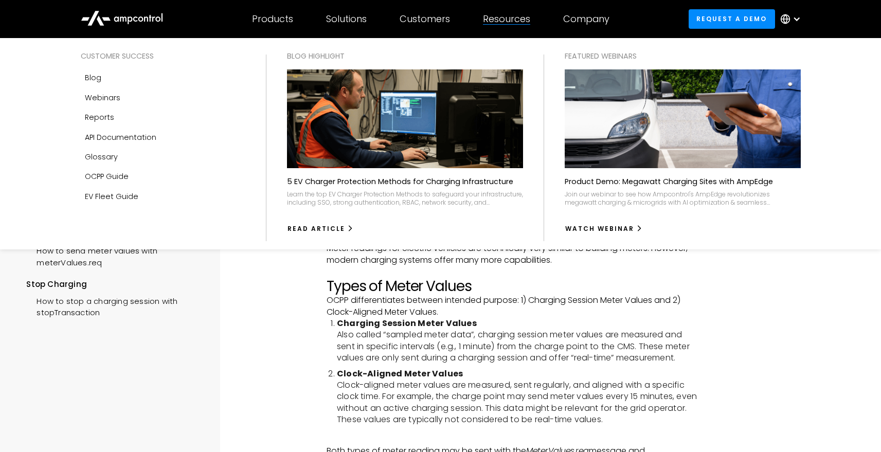
scroll to position [1415, 0]
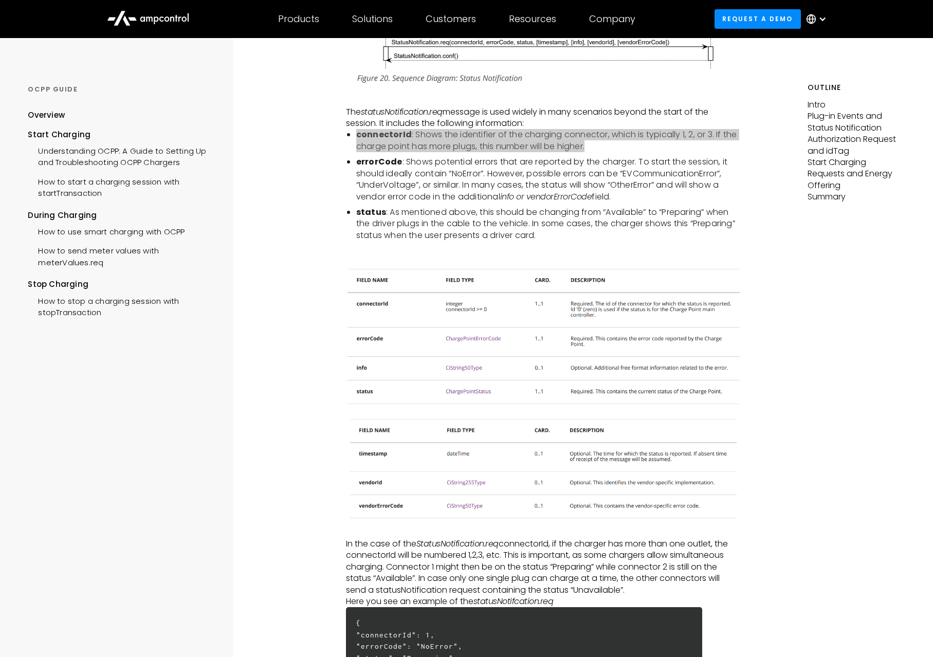
scroll to position [862, 0]
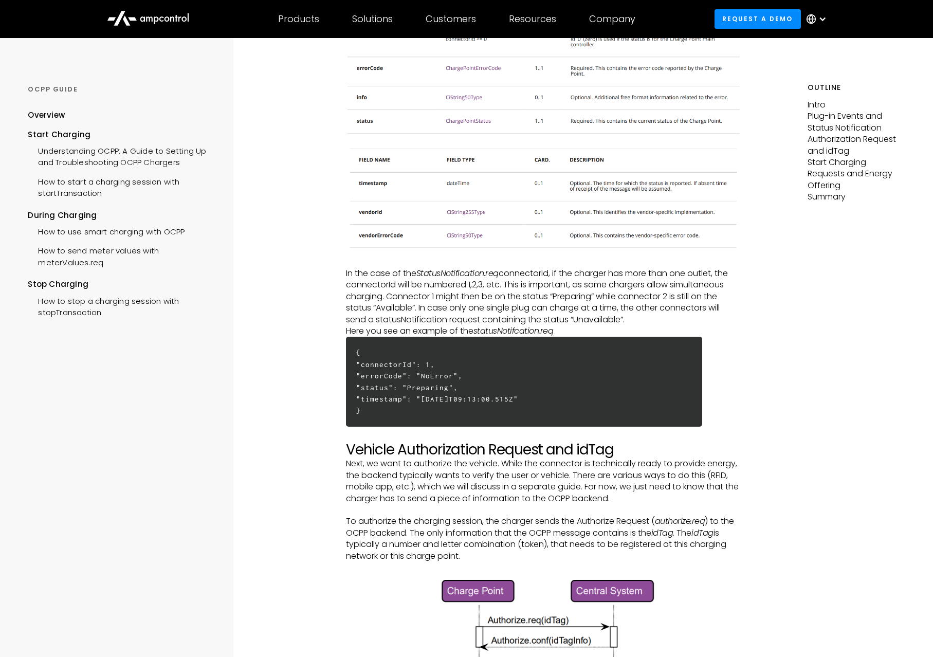
click at [434, 407] on h6 "{ "connectorId": 1, "errorCode": "NoError", "status": "Preparing", "timestamp":…" at bounding box center [524, 382] width 356 height 90
click at [437, 404] on h6 "{ "connectorId": 1, "errorCode": "NoError", "status": "Preparing", "timestamp":…" at bounding box center [524, 382] width 356 height 90
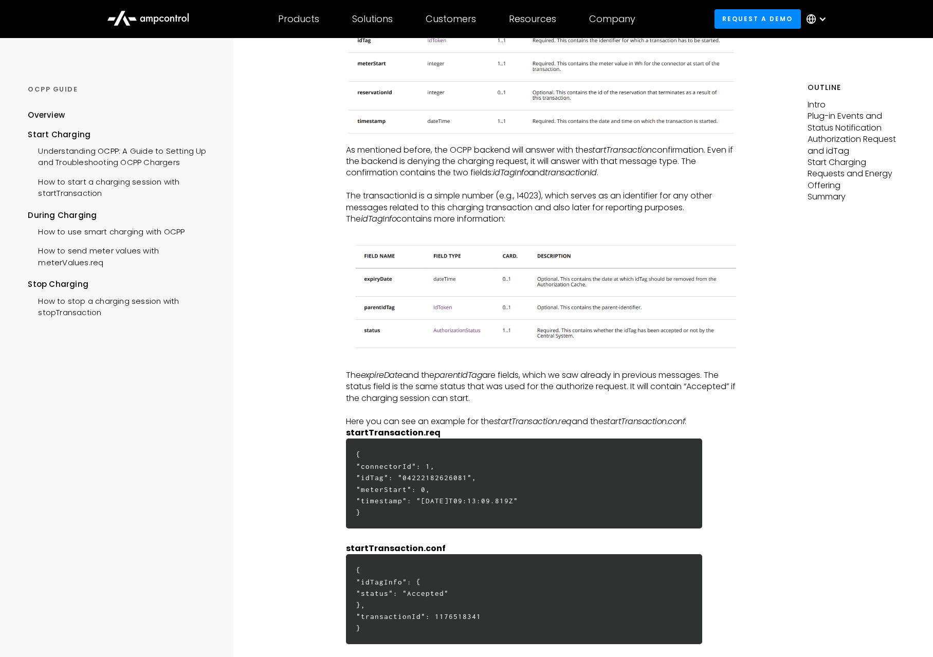
scroll to position [2209, 0]
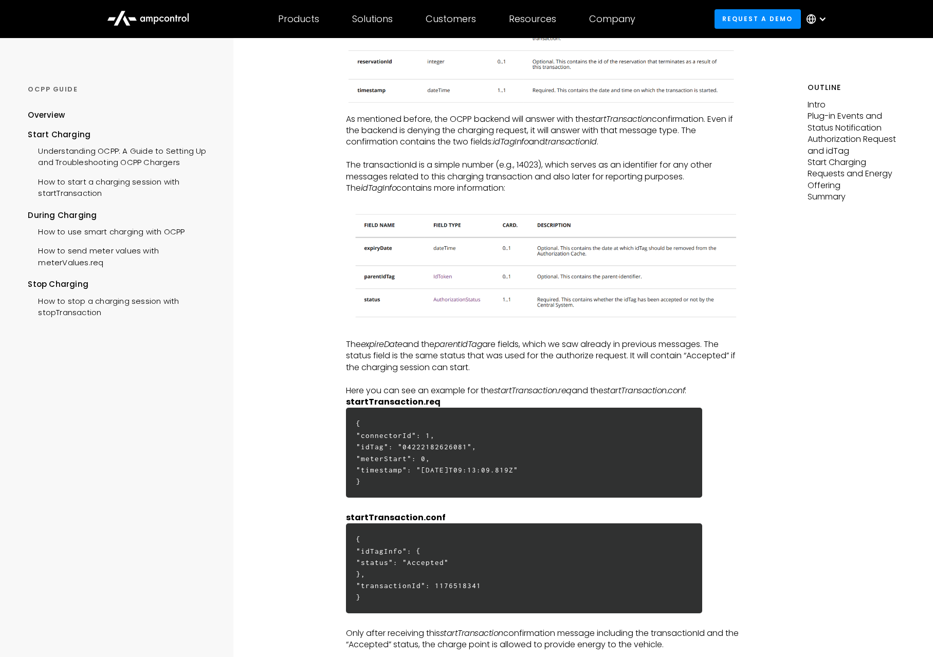
click at [390, 397] on p "Here you can see an example for the startTransaction.req and the startTransacti…" at bounding box center [544, 390] width 396 height 11
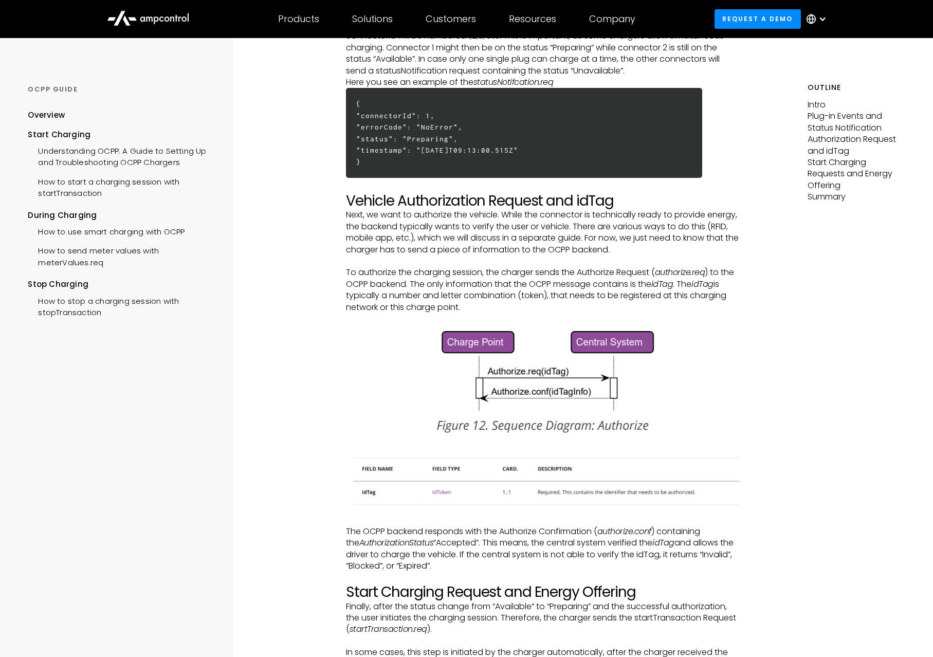
scroll to position [1351, 0]
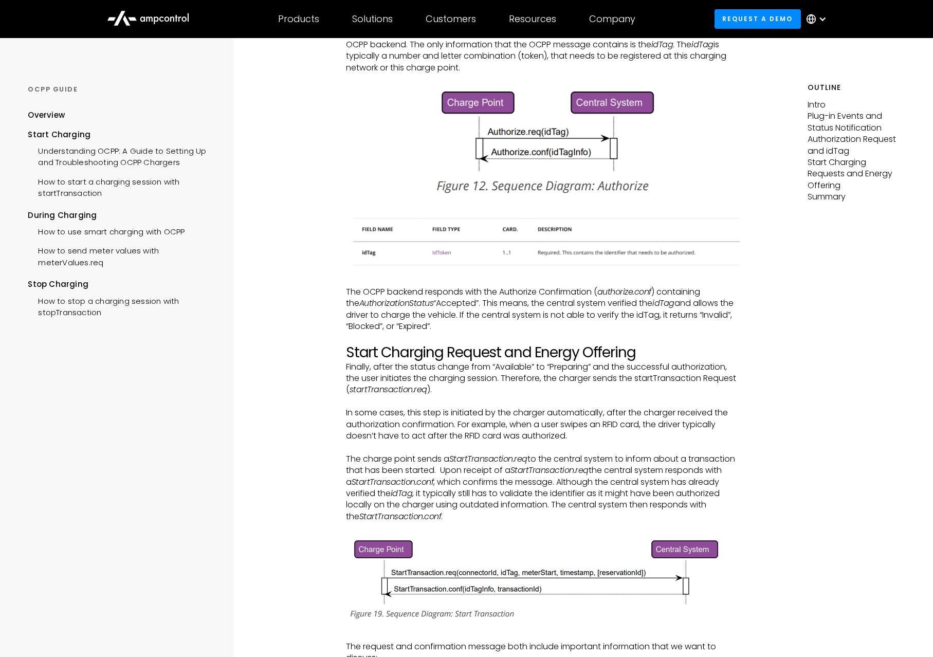
click at [558, 319] on p "The OCPP backend responds with the Authorize Confirmation ( authorize.conf ) co…" at bounding box center [544, 309] width 396 height 46
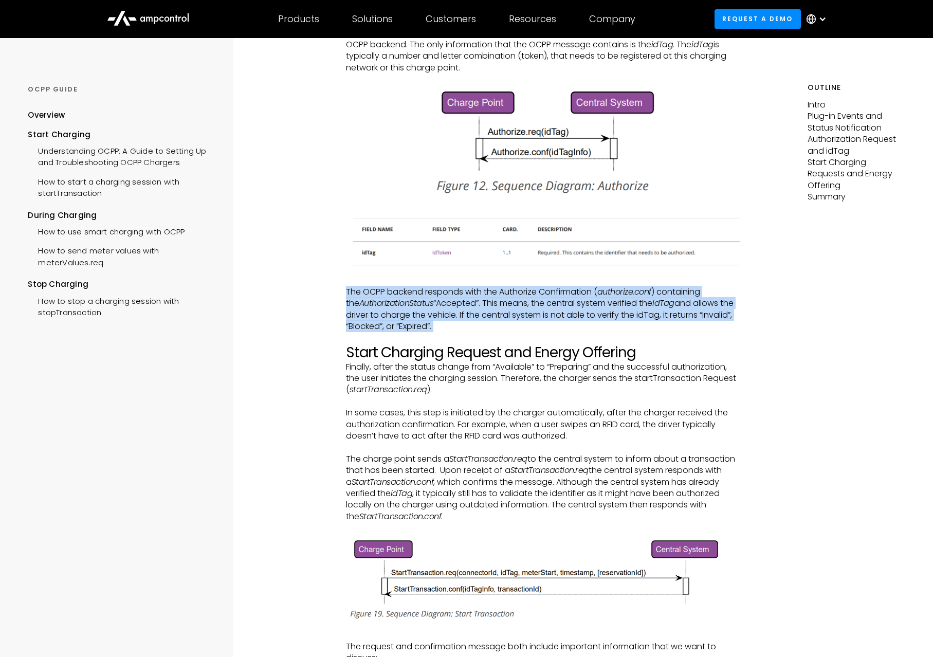
click at [558, 319] on p "The OCPP backend responds with the Authorize Confirmation ( authorize.conf ) co…" at bounding box center [544, 309] width 396 height 46
click at [644, 319] on p "The OCPP backend responds with the Authorize Confirmation ( authorize.conf ) co…" at bounding box center [544, 309] width 396 height 46
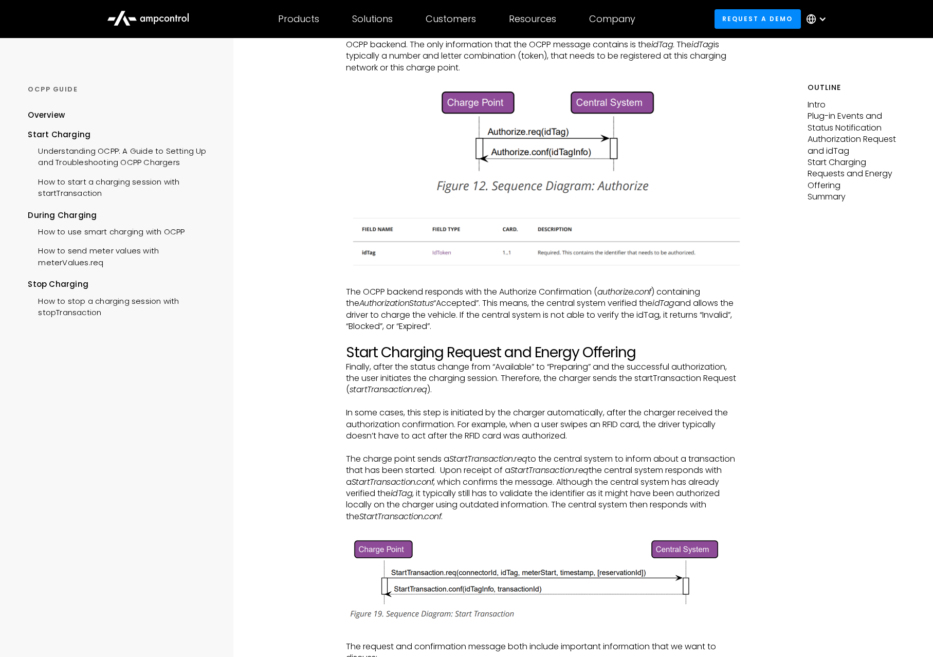
click at [644, 319] on p "The OCPP backend responds with the Authorize Confirmation ( authorize.conf ) co…" at bounding box center [544, 309] width 396 height 46
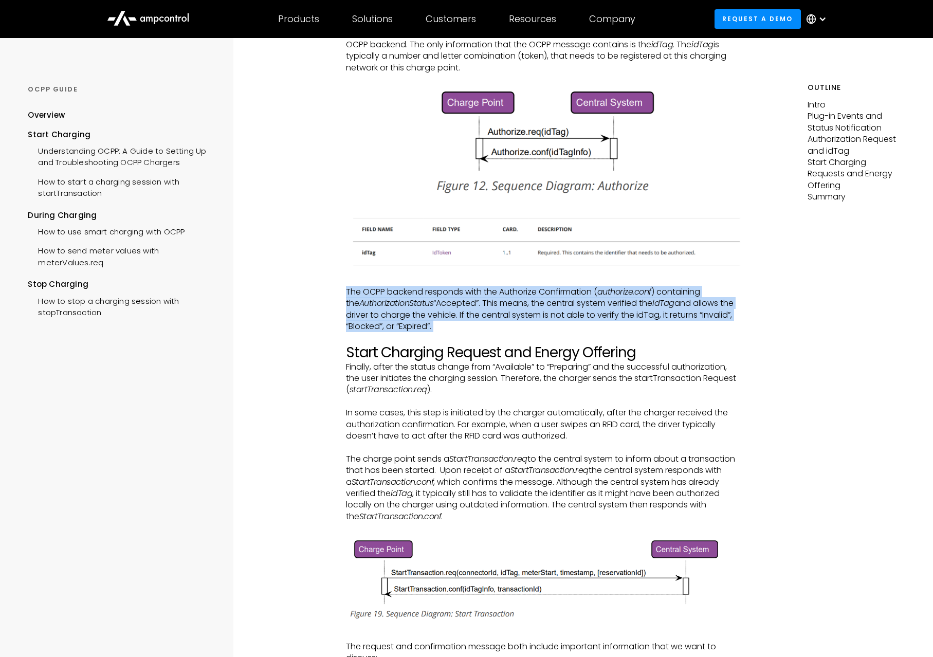
click at [644, 319] on p "The OCPP backend responds with the Authorize Confirmation ( authorize.conf ) co…" at bounding box center [544, 309] width 396 height 46
click at [401, 328] on p "The OCPP backend responds with the Authorize Confirmation ( authorize.conf ) co…" at bounding box center [544, 309] width 396 height 46
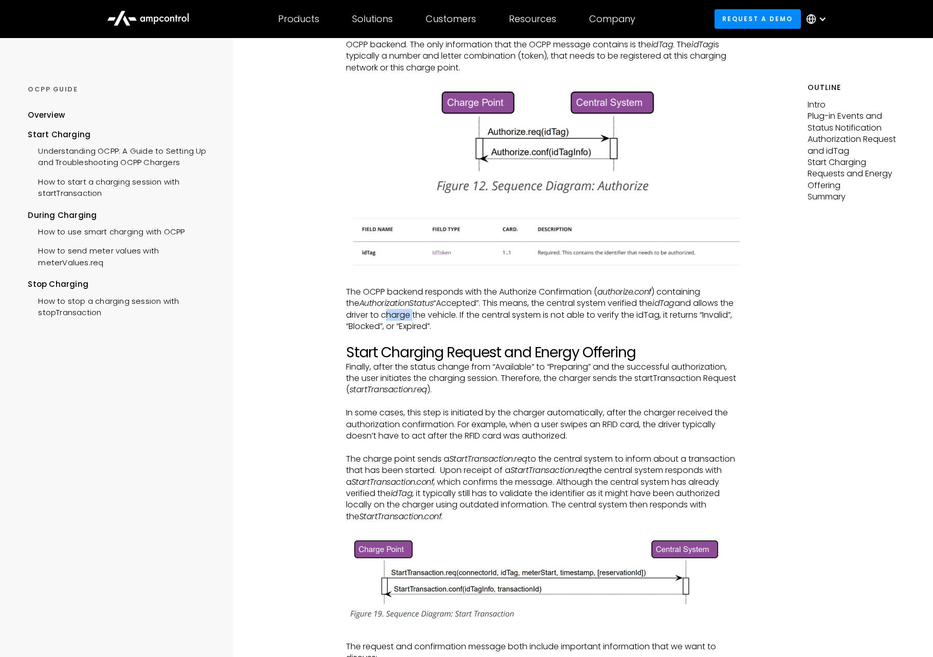
click at [401, 328] on p "The OCPP backend responds with the Authorize Confirmation ( authorize.conf ) co…" at bounding box center [544, 309] width 396 height 46
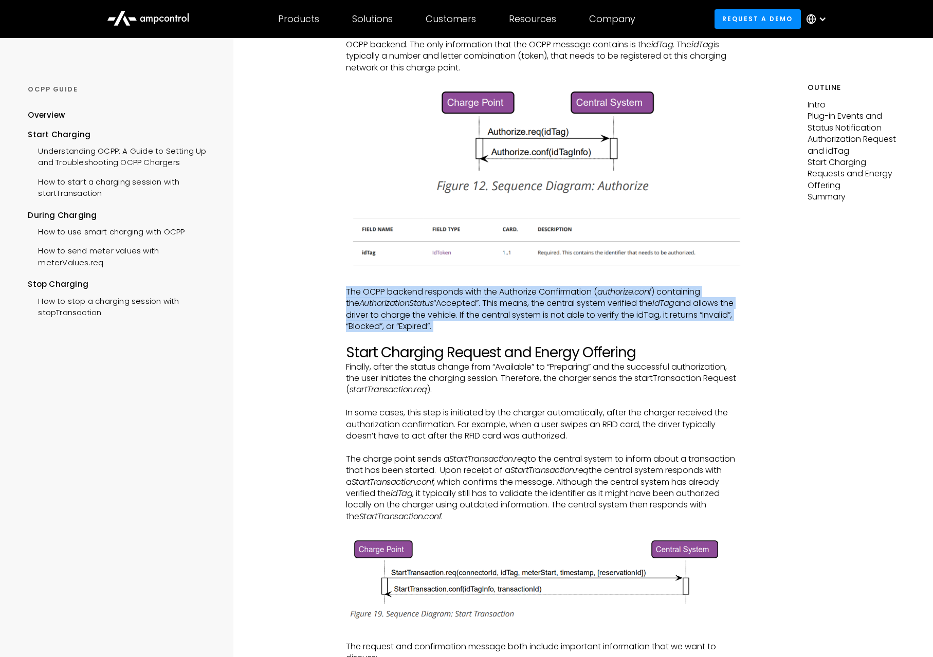
drag, startPoint x: 401, startPoint y: 328, endPoint x: 476, endPoint y: 330, distance: 75.6
click at [410, 330] on p "The OCPP backend responds with the Authorize Confirmation ( authorize.conf ) co…" at bounding box center [544, 309] width 396 height 46
click at [502, 330] on p "The OCPP backend responds with the Authorize Confirmation ( authorize.conf ) co…" at bounding box center [544, 309] width 396 height 46
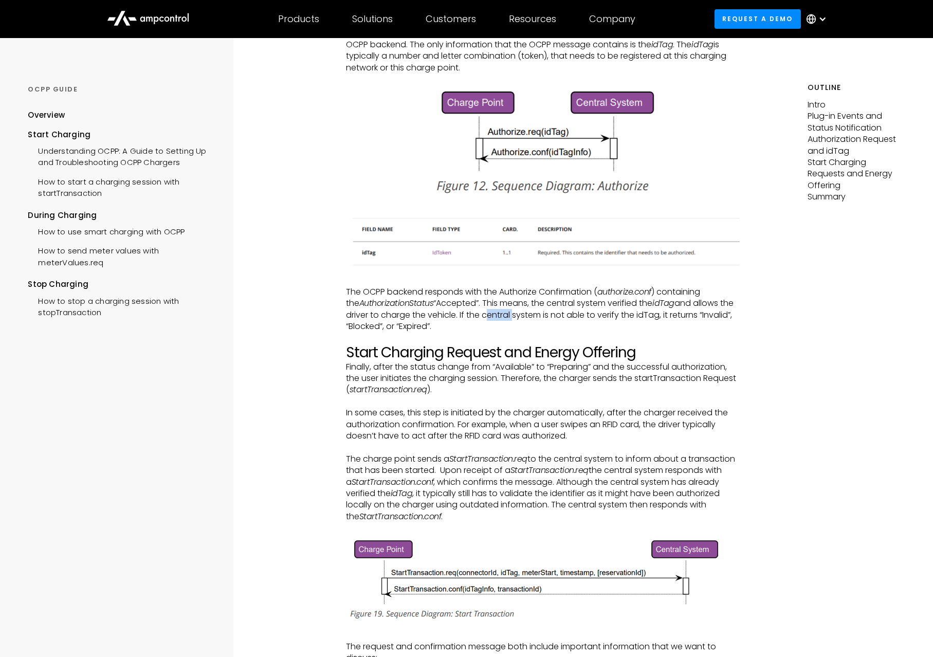
click at [502, 331] on p "The OCPP backend responds with the Authorize Confirmation ( authorize.conf ) co…" at bounding box center [544, 309] width 396 height 46
drag, startPoint x: 502, startPoint y: 332, endPoint x: 579, endPoint y: 322, distance: 77.3
click at [502, 332] on p "The OCPP backend responds with the Authorize Confirmation ( authorize.conf ) co…" at bounding box center [544, 309] width 396 height 46
click at [442, 354] on h2 "Start Charging Request and Energy Offering" at bounding box center [544, 352] width 396 height 17
click at [443, 354] on h2 "Start Charging Request and Energy Offering" at bounding box center [544, 352] width 396 height 17
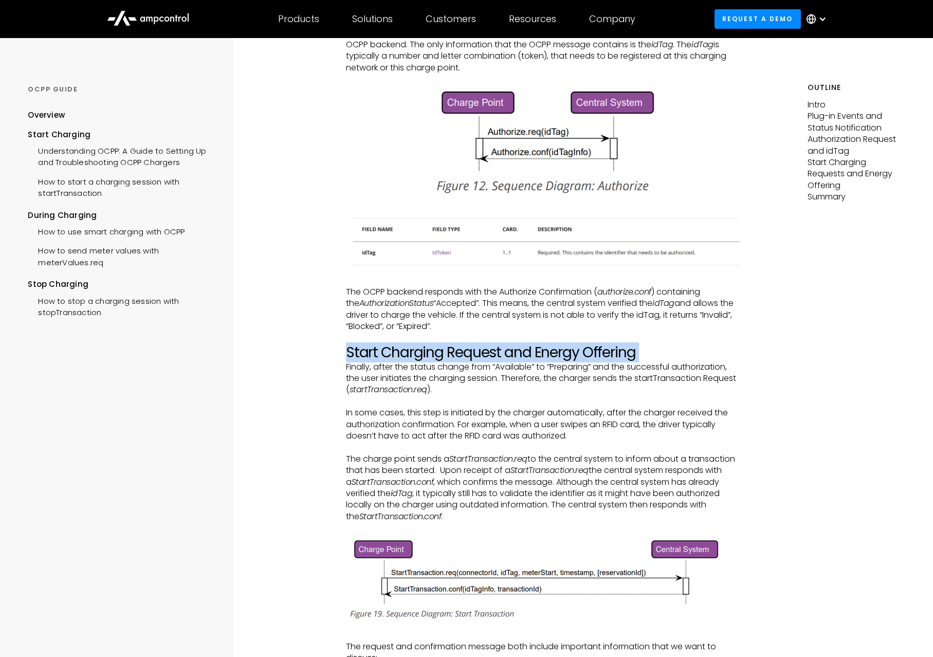
click at [443, 354] on h2 "Start Charging Request and Energy Offering" at bounding box center [544, 352] width 396 height 17
click at [439, 385] on p "Finally, after the status change from “Available” to “Preparing” and the succes…" at bounding box center [544, 379] width 396 height 34
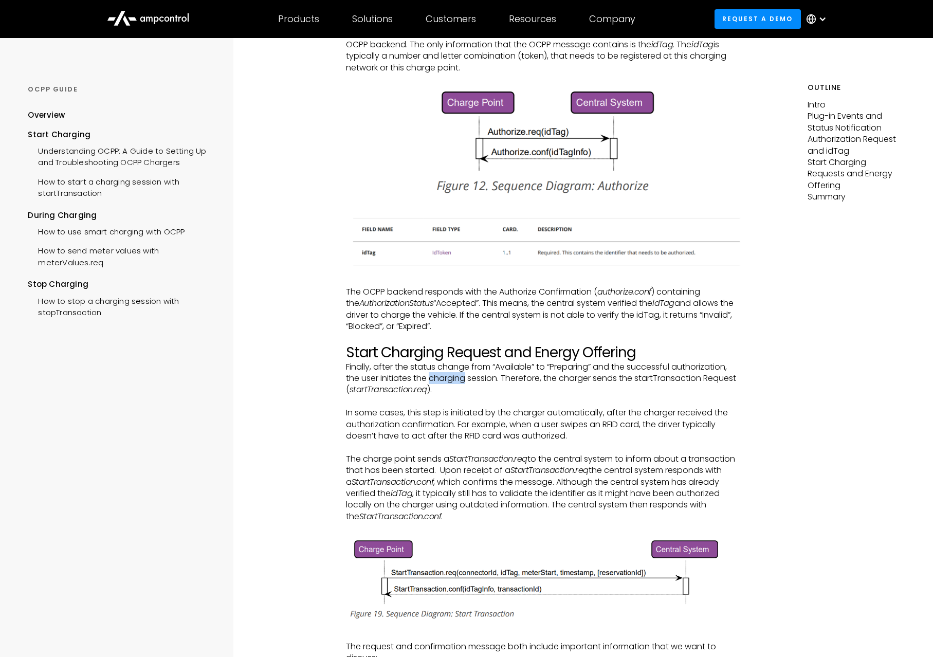
click at [439, 385] on p "Finally, after the status change from “Available” to “Preparing” and the succes…" at bounding box center [544, 379] width 396 height 34
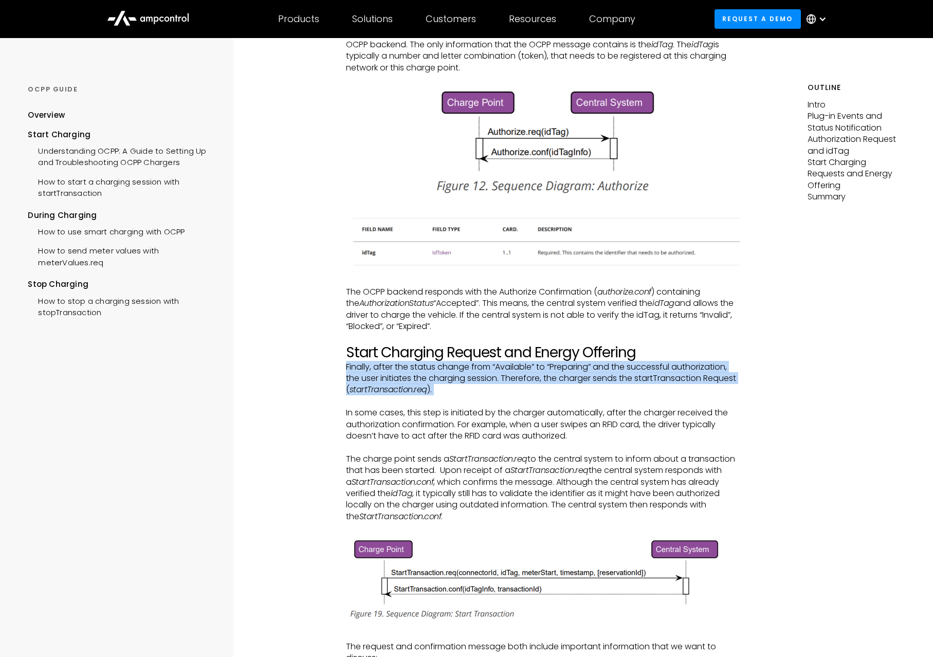
drag, startPoint x: 439, startPoint y: 385, endPoint x: 476, endPoint y: 387, distance: 37.6
click at [458, 387] on p "Finally, after the status change from “Available” to “Preparing” and the succes…" at bounding box center [544, 379] width 396 height 34
click at [508, 380] on p "Finally, after the status change from “Available” to “Preparing” and the succes…" at bounding box center [544, 379] width 396 height 34
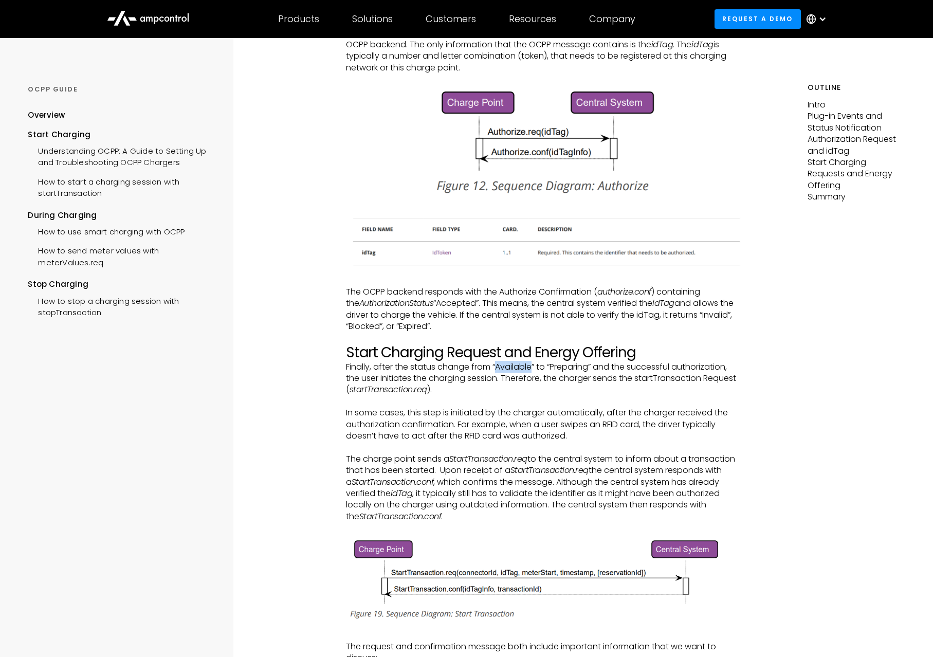
click at [508, 380] on p "Finally, after the status change from “Available” to “Preparing” and the succes…" at bounding box center [544, 379] width 396 height 34
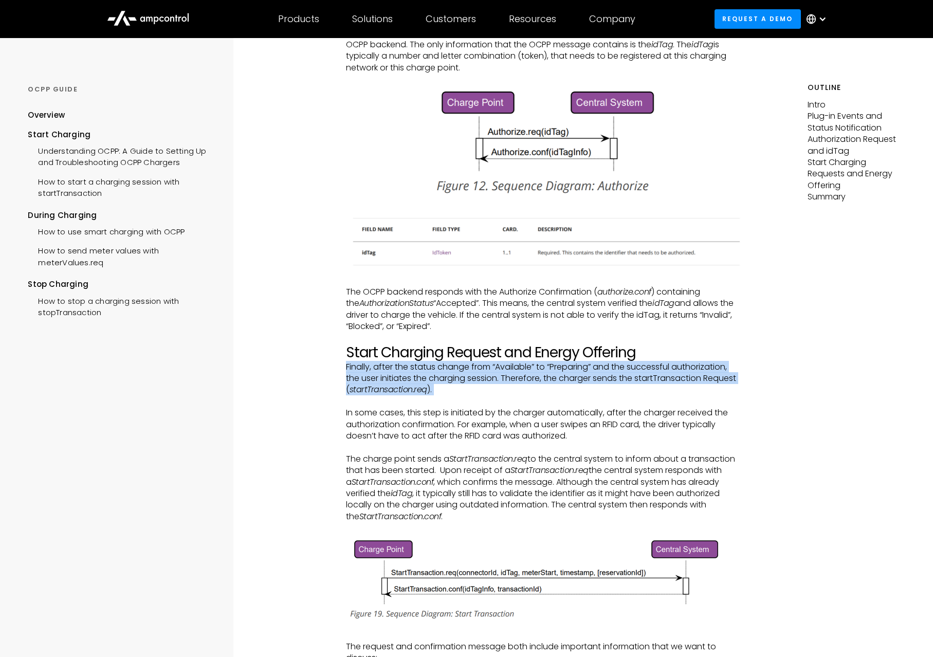
drag, startPoint x: 508, startPoint y: 380, endPoint x: 519, endPoint y: 381, distance: 10.8
click at [508, 380] on p "Finally, after the status change from “Available” to “Preparing” and the succes…" at bounding box center [544, 379] width 396 height 34
click at [566, 389] on p "Finally, after the status change from “Available” to “Preparing” and the succes…" at bounding box center [544, 379] width 396 height 34
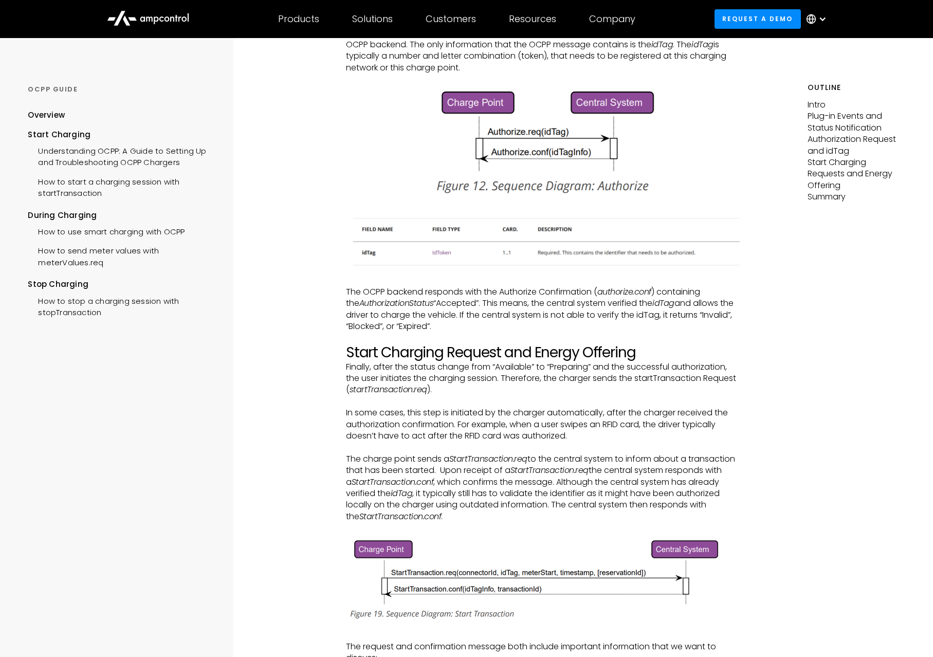
click at [567, 386] on p "Finally, after the status change from “Available” to “Preparing” and the succes…" at bounding box center [544, 379] width 396 height 34
click at [568, 387] on p "Finally, after the status change from “Available” to “Preparing” and the succes…" at bounding box center [544, 379] width 396 height 34
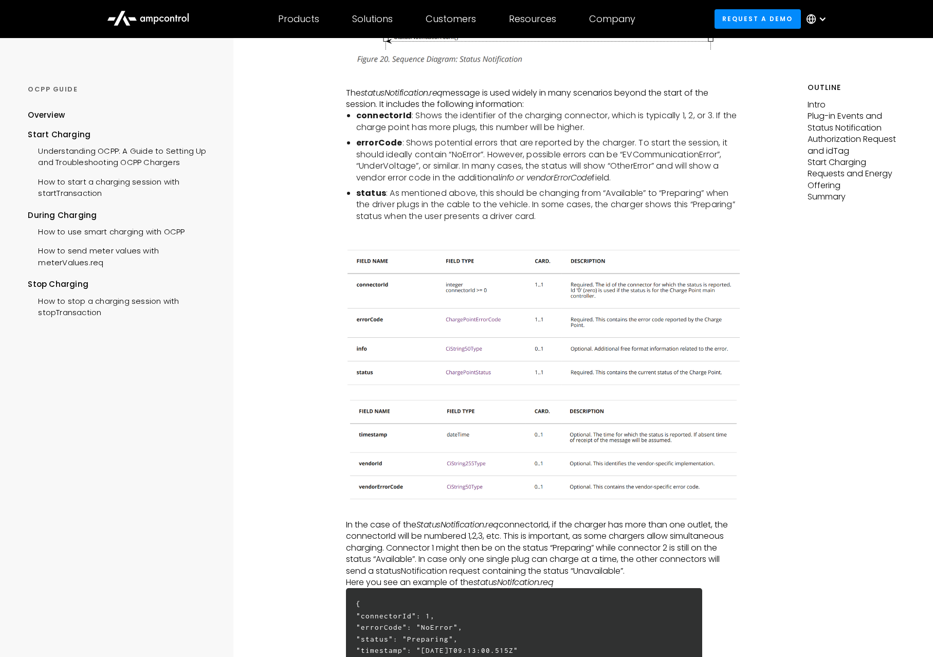
scroll to position [0, 0]
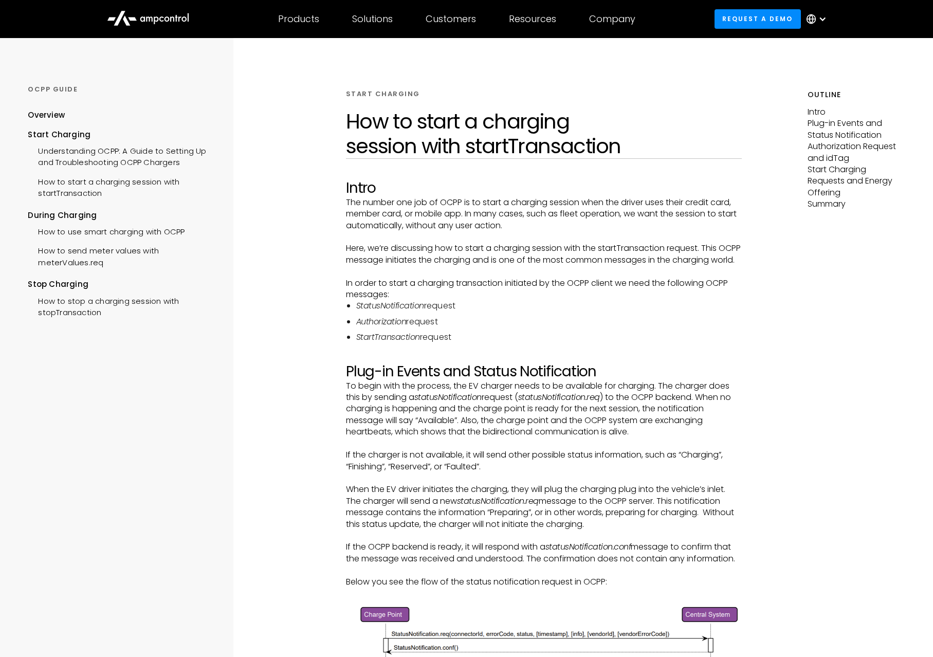
click at [473, 132] on h1 "How to start a charging session with startTransaction" at bounding box center [544, 133] width 396 height 49
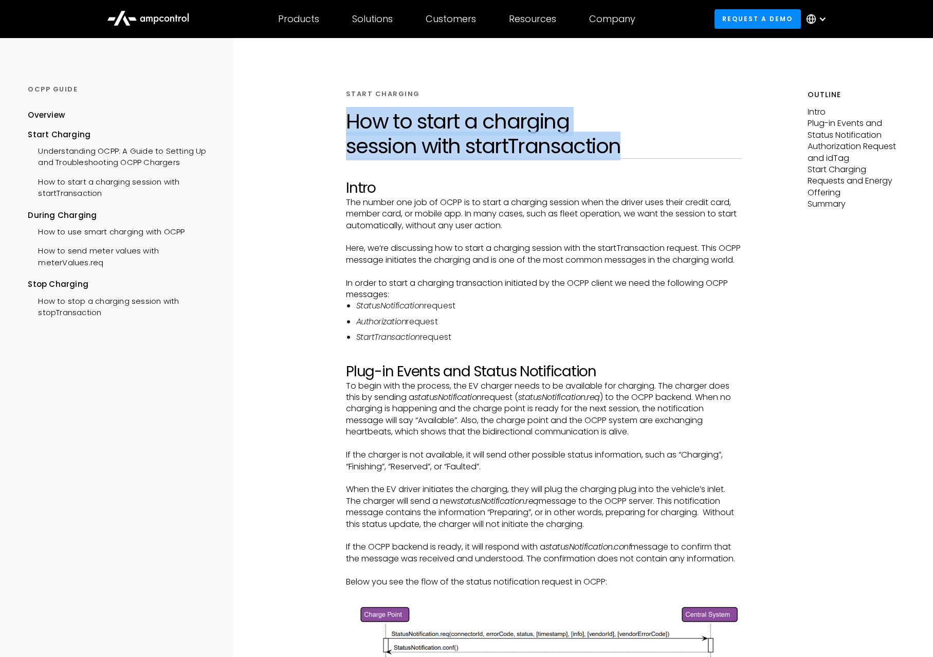
drag, startPoint x: 473, startPoint y: 132, endPoint x: 650, endPoint y: 182, distance: 183.8
click at [481, 136] on h1 "How to start a charging session with startTransaction" at bounding box center [544, 133] width 396 height 49
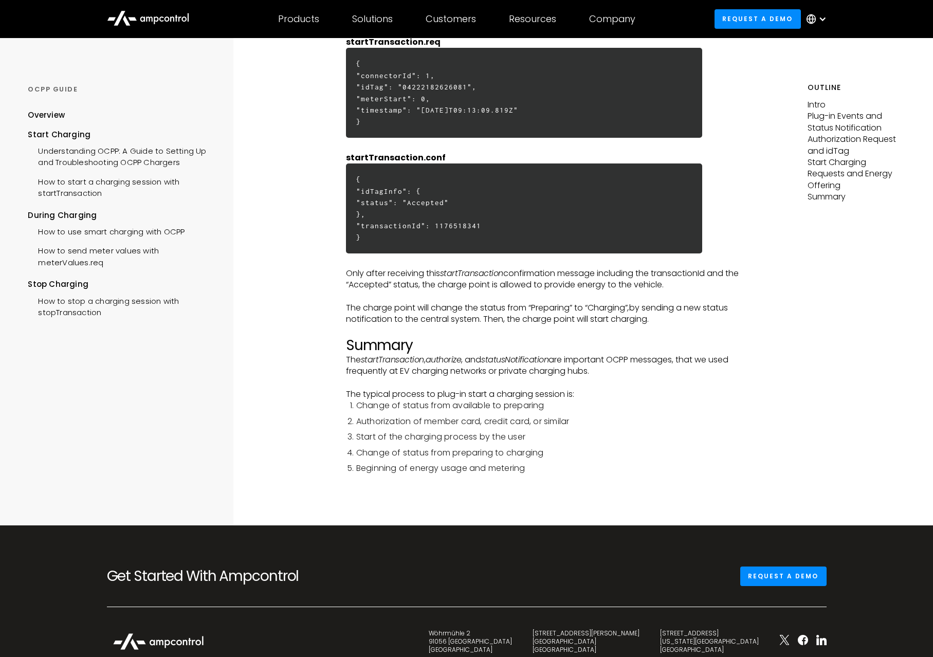
scroll to position [2570, 0]
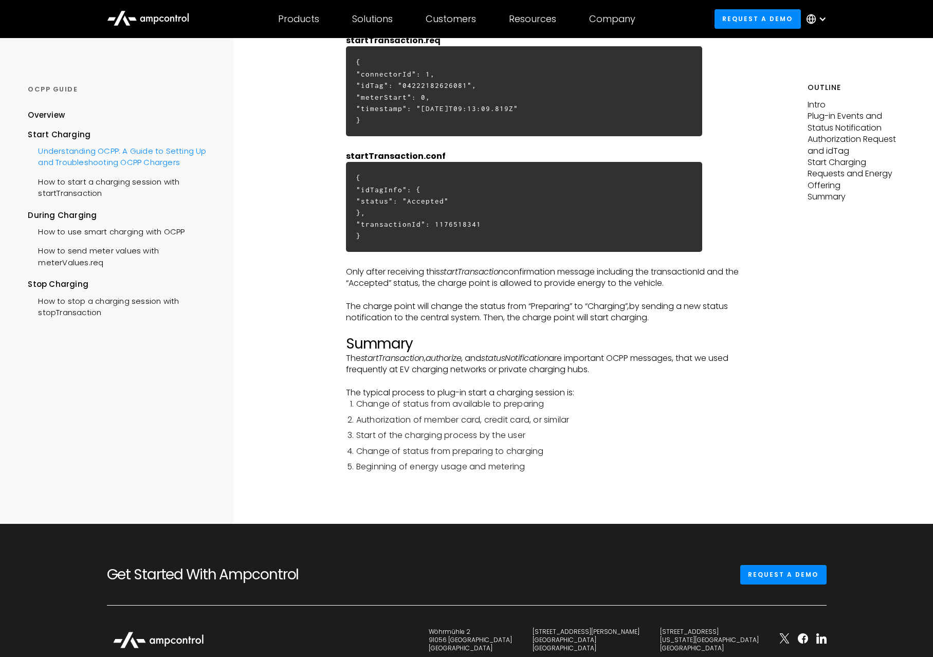
click at [161, 164] on div "Understanding OCPP: A Guide to Setting Up and Troubleshooting OCPP Chargers" at bounding box center [121, 155] width 187 height 31
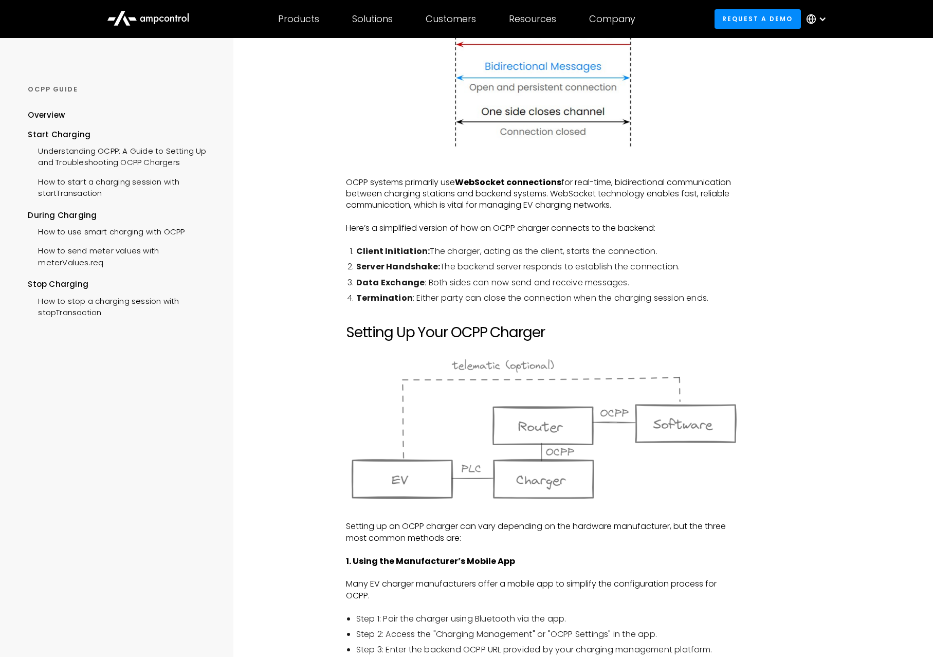
scroll to position [336, 0]
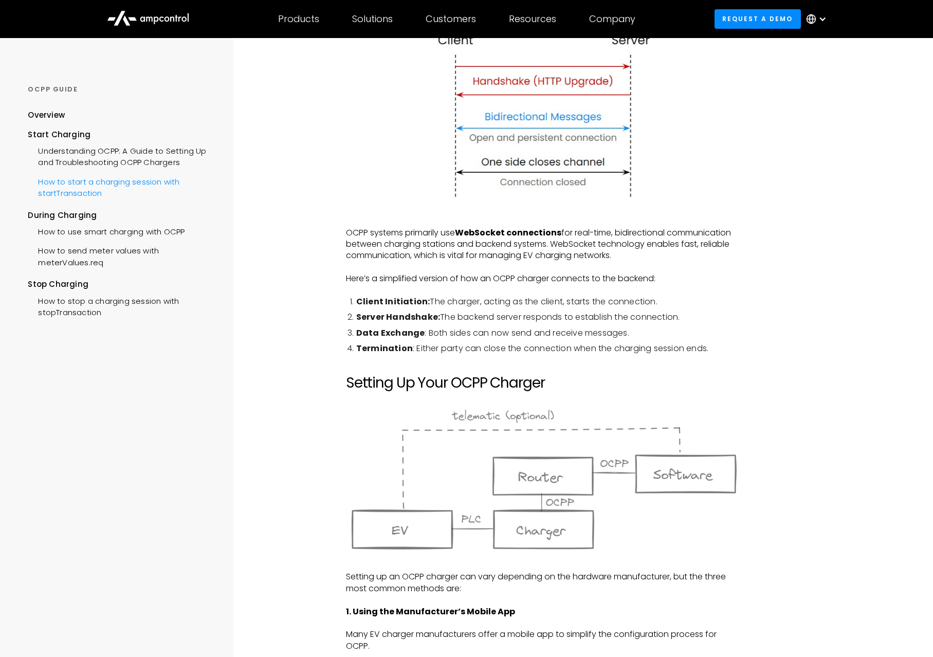
click at [91, 192] on div "How to start a charging session with startTransaction" at bounding box center [121, 186] width 187 height 31
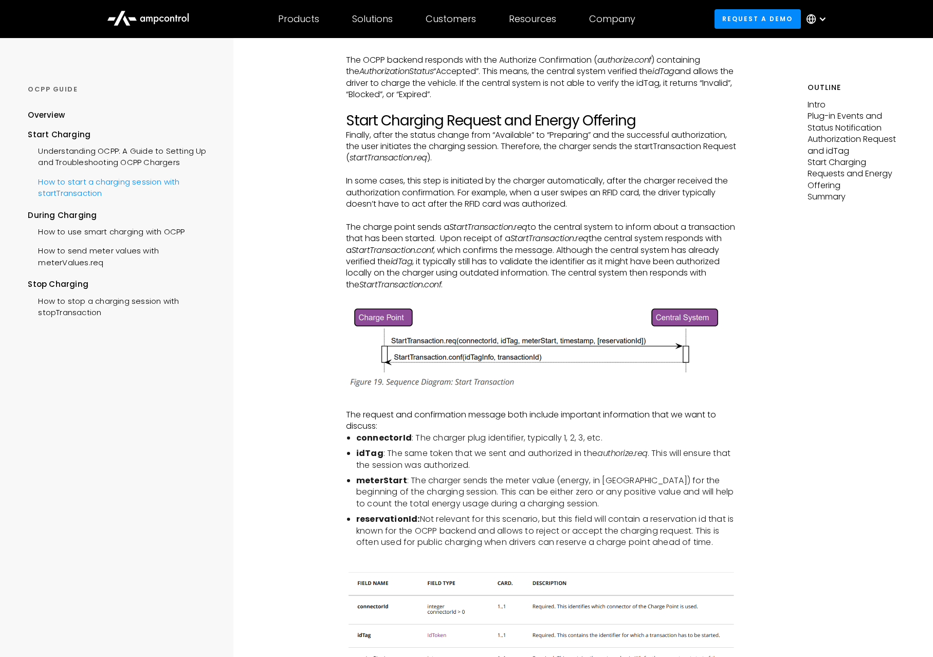
scroll to position [1583, 0]
click at [142, 232] on div "How to use smart charging with OCPP" at bounding box center [106, 230] width 157 height 19
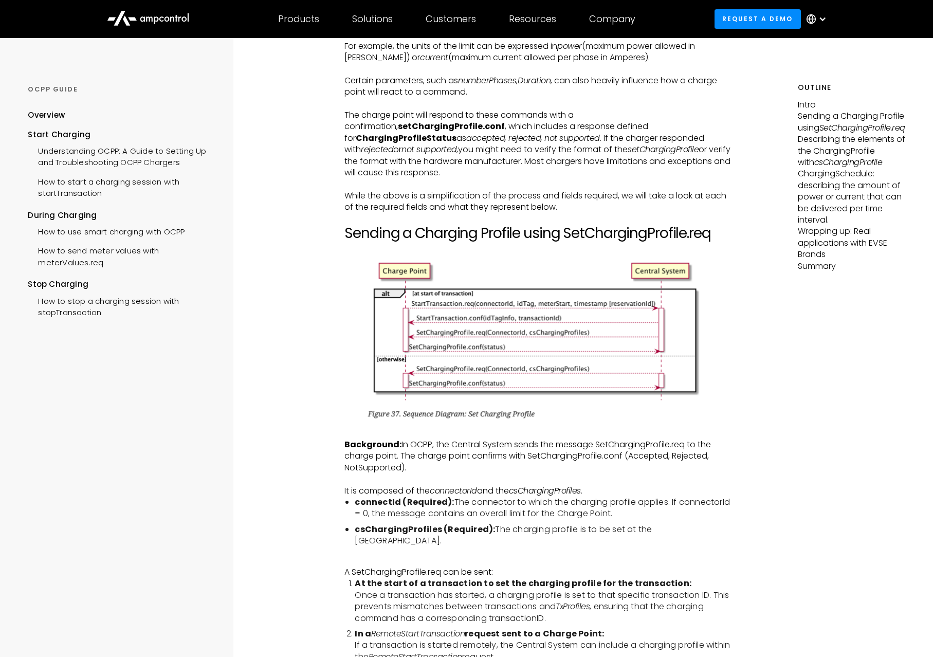
scroll to position [929, 0]
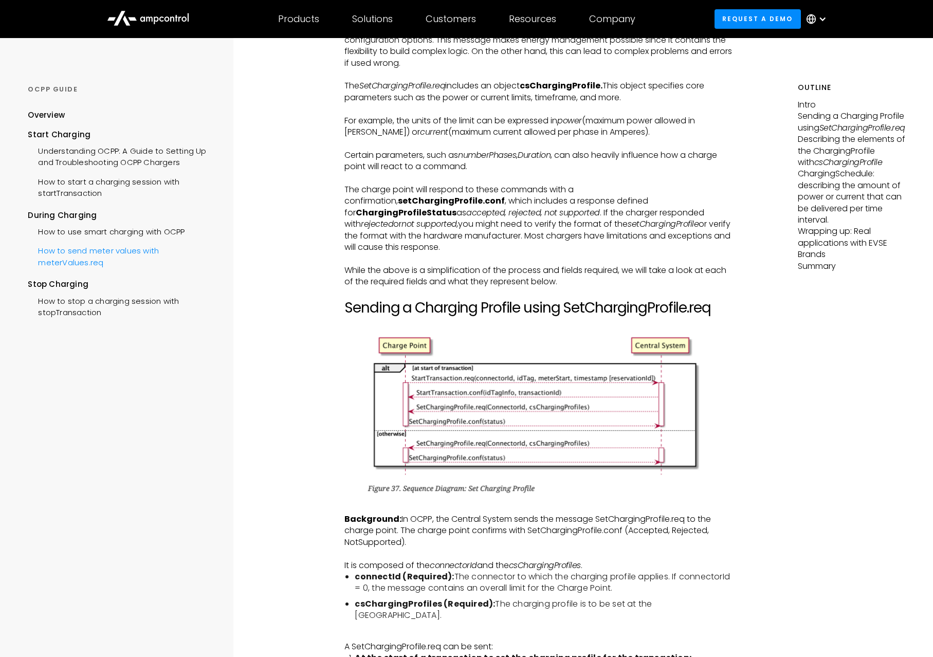
click at [107, 252] on div "How to send meter values with meterValues.req" at bounding box center [121, 255] width 187 height 31
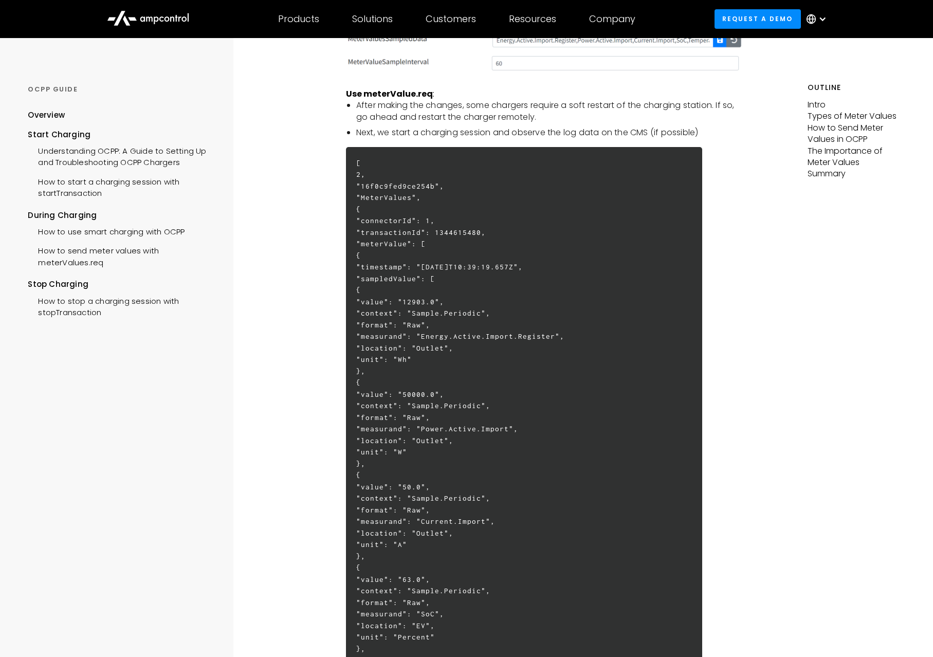
scroll to position [1705, 0]
click at [418, 211] on h6 "[ 2, "16f0c9fed9ce254b", "MeterValues", { "connectorId": 1, "transactionId": 13…" at bounding box center [524, 569] width 356 height 842
click at [592, 354] on h6 "[ 2, "16f0c9fed9ce254b", "MeterValues", { "connectorId": 1, "transactionId": 13…" at bounding box center [524, 569] width 356 height 842
click at [590, 351] on h6 "[ 2, "16f0c9fed9ce254b", "MeterValues", { "connectorId": 1, "transactionId": 13…" at bounding box center [524, 569] width 356 height 842
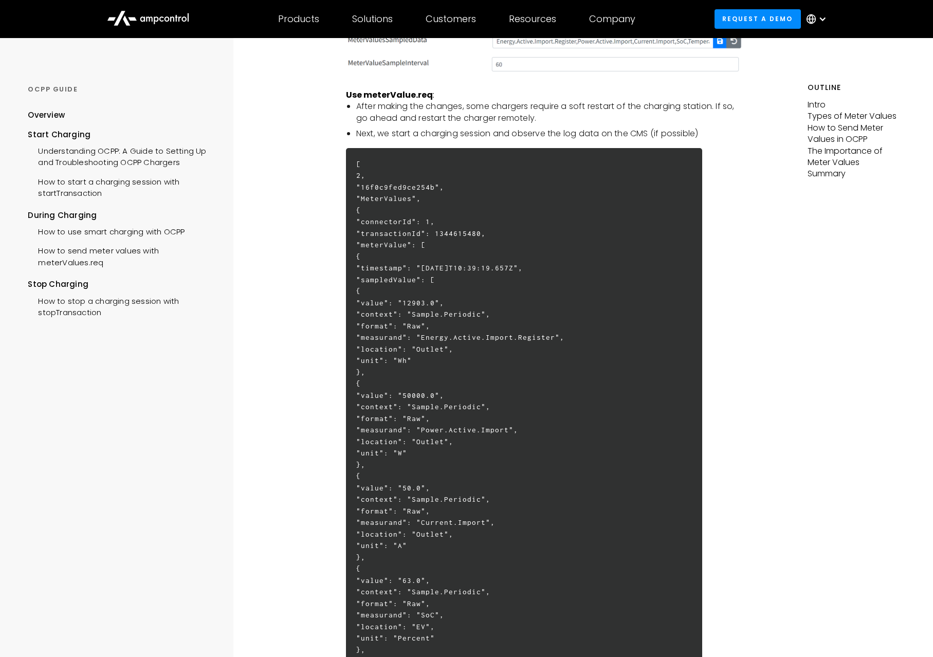
click at [590, 351] on h6 "[ 2, "16f0c9fed9ce254b", "MeterValues", { "connectorId": 1, "transactionId": 13…" at bounding box center [524, 569] width 356 height 842
drag, startPoint x: 405, startPoint y: 374, endPoint x: 478, endPoint y: 371, distance: 73.1
click at [478, 371] on h6 "[ 2, "16f0c9fed9ce254b", "MeterValues", { "connectorId": 1, "transactionId": 13…" at bounding box center [524, 569] width 356 height 842
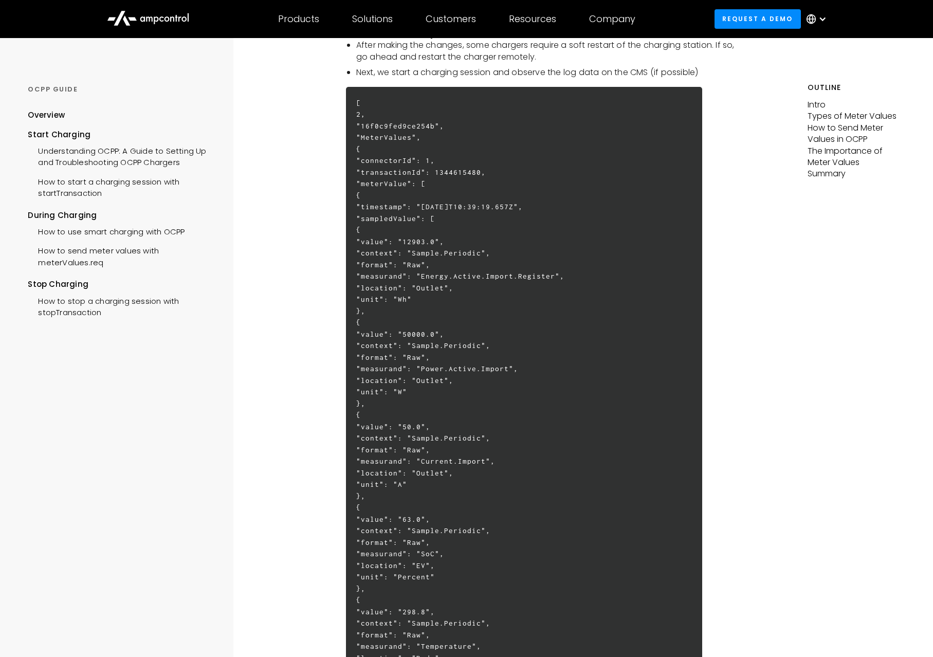
scroll to position [1767, 0]
click at [486, 345] on h6 "[ 2, "16f0c9fed9ce254b", "MeterValues", { "connectorId": 1, "transactionId": 13…" at bounding box center [524, 507] width 356 height 842
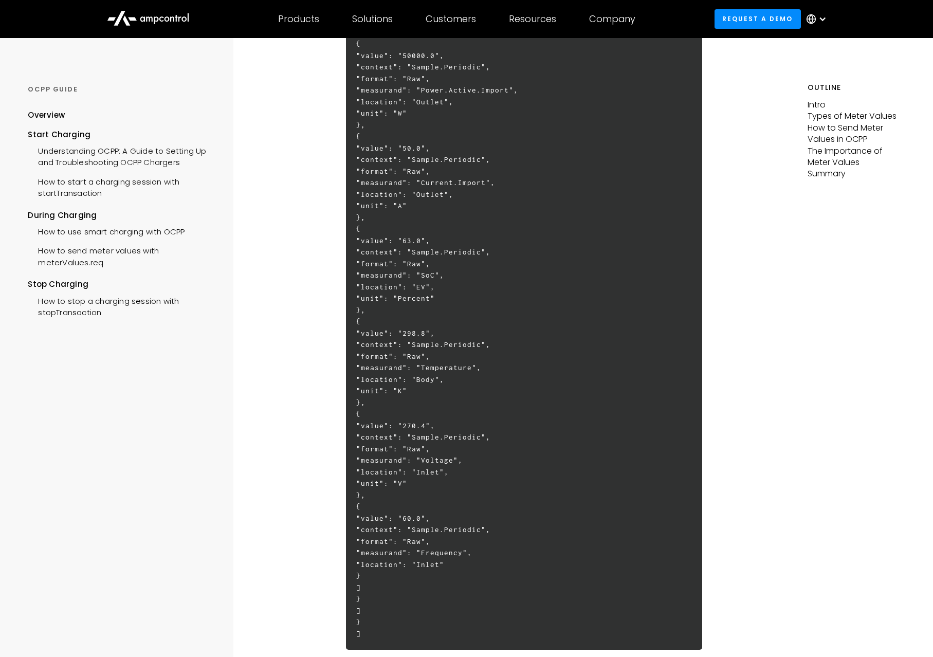
scroll to position [2075, 0]
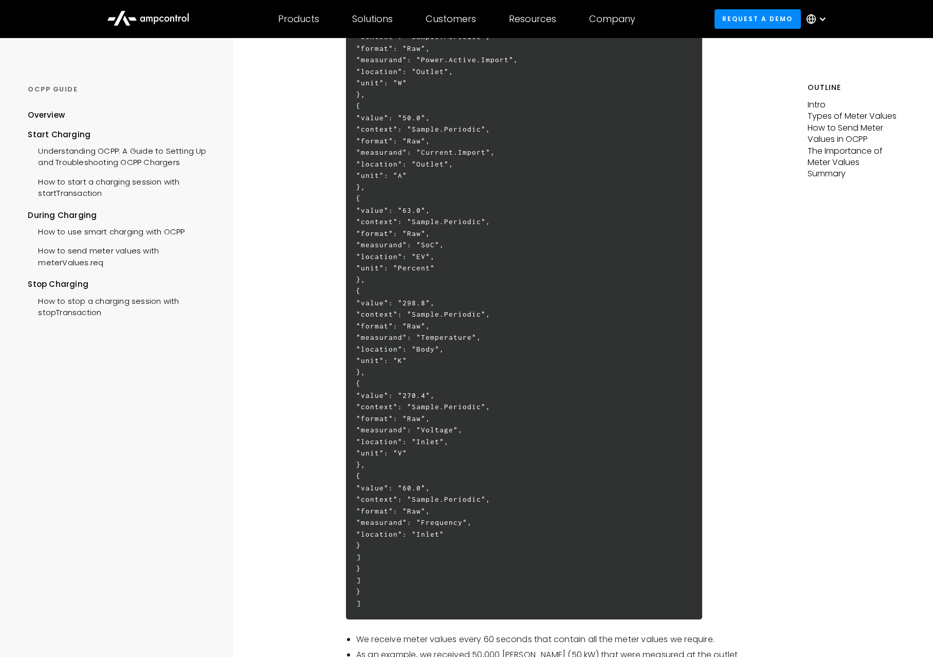
click at [491, 444] on h6 "[ 2, "16f0c9fed9ce254b", "MeterValues", { "connectorId": 1, "transactionId": 13…" at bounding box center [524, 199] width 356 height 842
drag, startPoint x: 491, startPoint y: 444, endPoint x: 493, endPoint y: 452, distance: 8.0
click at [491, 445] on h6 "[ 2, "16f0c9fed9ce254b", "MeterValues", { "connectorId": 1, "transactionId": 13…" at bounding box center [524, 199] width 356 height 842
